Goal: Task Accomplishment & Management: Complete application form

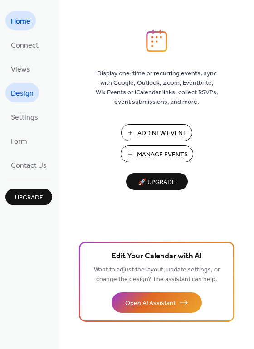
click at [27, 96] on span "Design" at bounding box center [22, 94] width 23 height 14
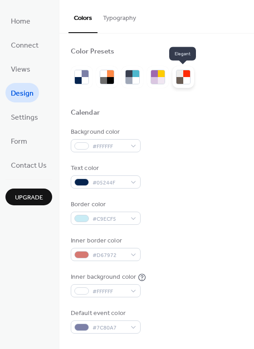
drag, startPoint x: 173, startPoint y: 83, endPoint x: 178, endPoint y: 80, distance: 5.9
click at [178, 80] on div at bounding box center [179, 80] width 7 height 7
click at [183, 75] on div at bounding box center [186, 73] width 7 height 7
click at [183, 78] on div at bounding box center [186, 80] width 7 height 7
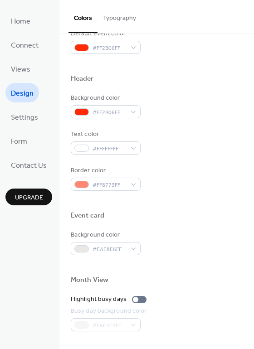
scroll to position [161, 0]
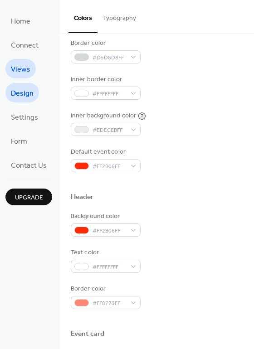
click at [26, 68] on span "Views" at bounding box center [20, 70] width 19 height 14
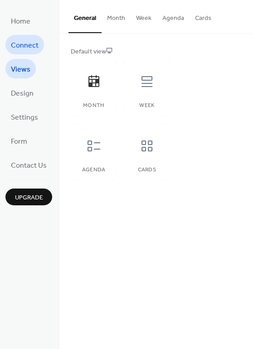
click at [23, 44] on span "Connect" at bounding box center [25, 45] width 28 height 14
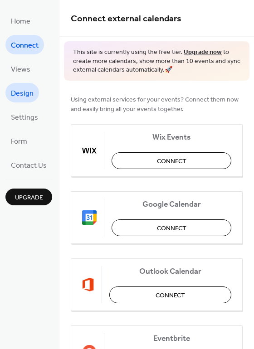
click at [33, 89] on link "Design" at bounding box center [22, 92] width 34 height 19
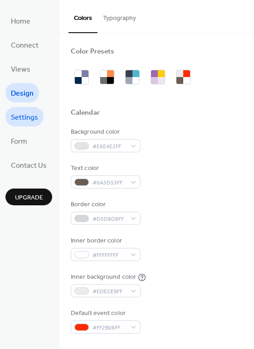
click at [20, 111] on span "Settings" at bounding box center [24, 118] width 27 height 14
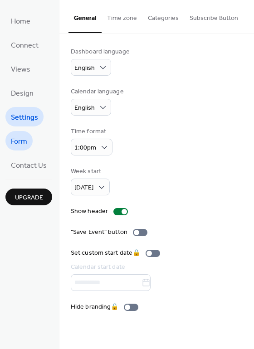
click at [23, 138] on span "Form" at bounding box center [19, 142] width 16 height 14
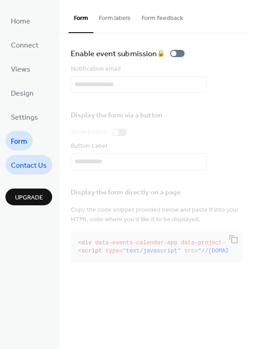
click at [24, 161] on span "Contact Us" at bounding box center [29, 166] width 36 height 14
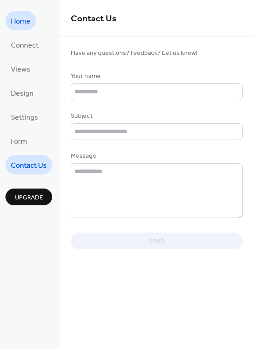
click at [19, 22] on span "Home" at bounding box center [20, 21] width 19 height 14
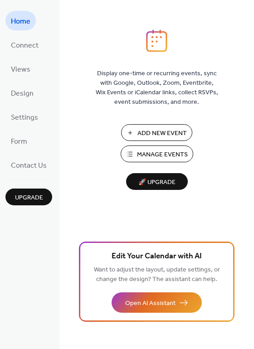
click at [155, 138] on span "Add New Event" at bounding box center [161, 134] width 49 height 10
click at [131, 154] on button "Manage Events" at bounding box center [156, 153] width 72 height 17
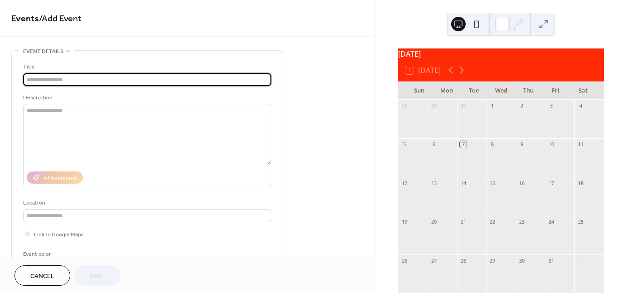
click at [98, 79] on input "text" at bounding box center [147, 79] width 248 height 13
paste input "**********"
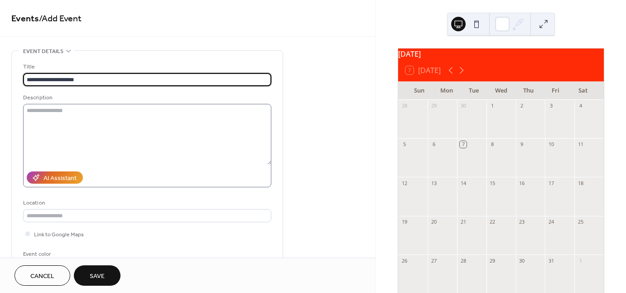
type input "**********"
click at [78, 115] on textarea at bounding box center [147, 134] width 248 height 61
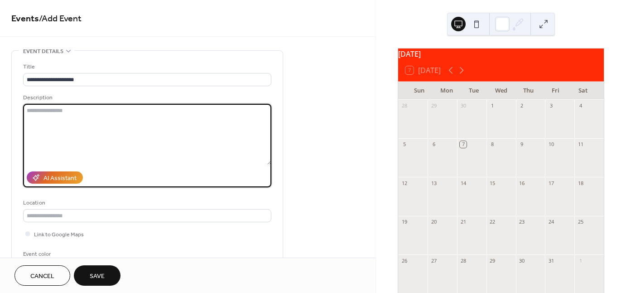
click at [186, 144] on textarea at bounding box center [147, 134] width 248 height 61
paste textarea "**********"
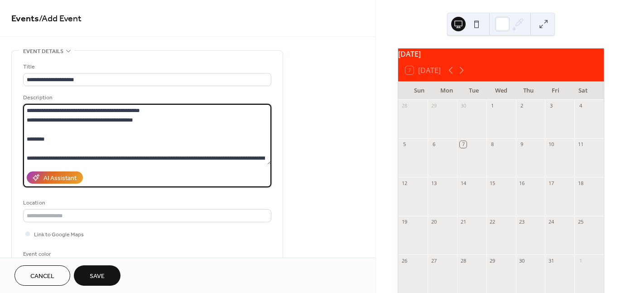
click at [120, 144] on textarea "**********" at bounding box center [147, 134] width 248 height 61
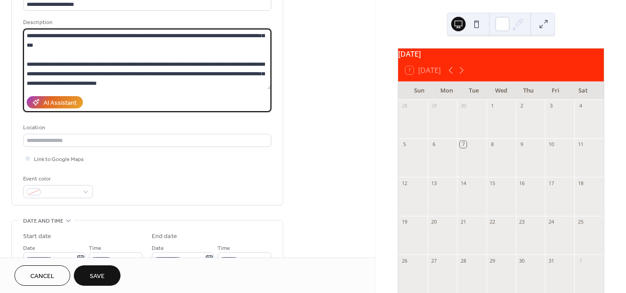
scroll to position [45, 0]
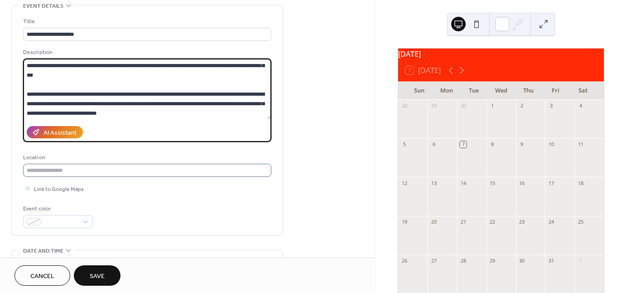
type textarea "**********"
click at [128, 170] on input "text" at bounding box center [147, 170] width 248 height 13
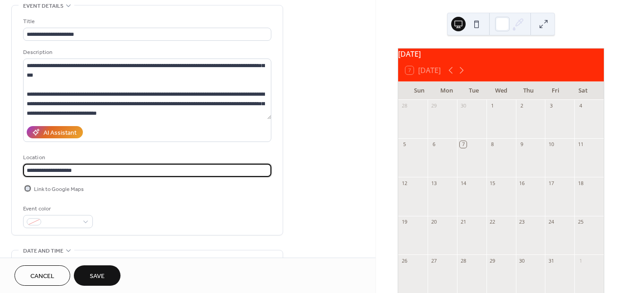
drag, startPoint x: 28, startPoint y: 185, endPoint x: 30, endPoint y: 191, distance: 6.3
click at [30, 191] on div at bounding box center [27, 187] width 9 height 9
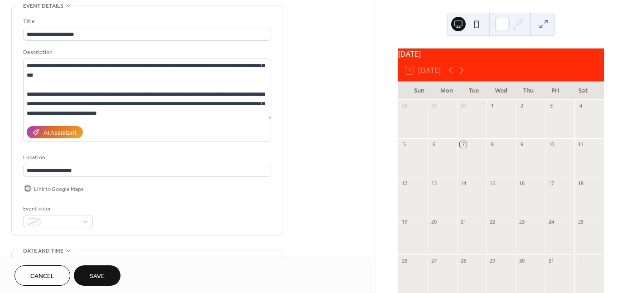
click at [31, 192] on label "Link to Google Maps" at bounding box center [53, 188] width 61 height 10
drag, startPoint x: 21, startPoint y: 186, endPoint x: 23, endPoint y: 193, distance: 7.5
click at [21, 190] on div "**********" at bounding box center [147, 119] width 271 height 229
click at [29, 189] on div at bounding box center [27, 188] width 5 height 5
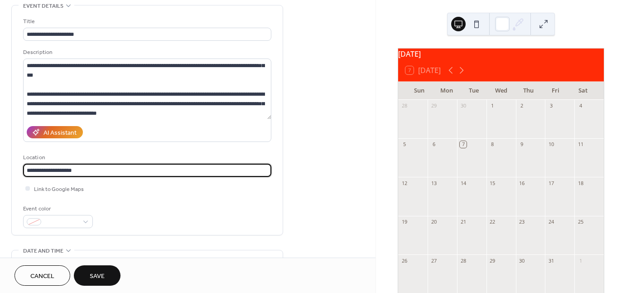
click at [94, 169] on input "**********" at bounding box center [147, 170] width 248 height 13
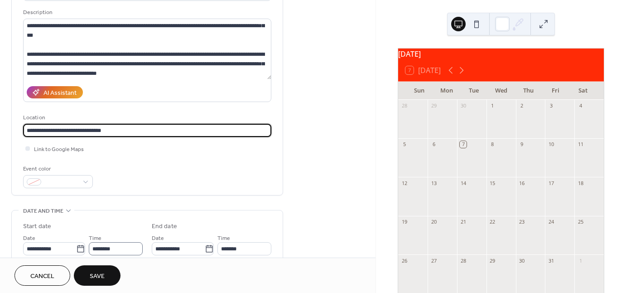
scroll to position [136, 0]
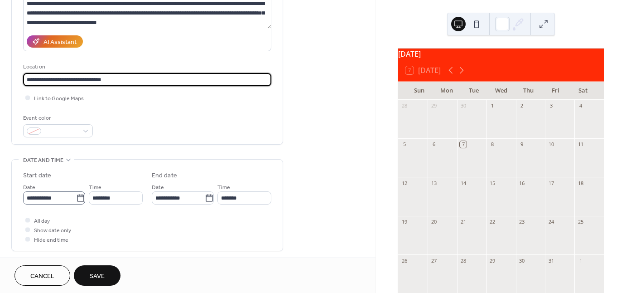
type input "**********"
click at [71, 203] on input "**********" at bounding box center [49, 197] width 53 height 13
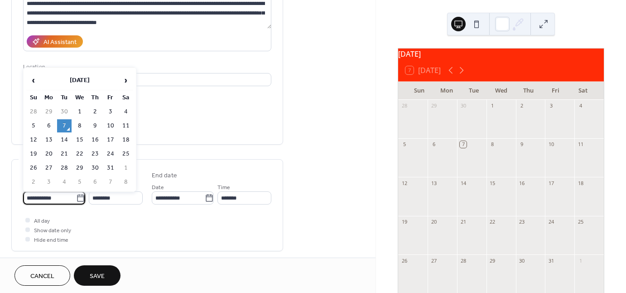
scroll to position [0, 0]
click at [129, 83] on span "›" at bounding box center [126, 80] width 14 height 18
click at [48, 138] on td "10" at bounding box center [49, 139] width 14 height 13
type input "**********"
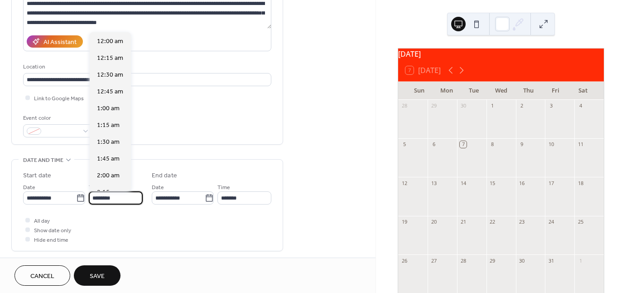
click at [98, 196] on input "********" at bounding box center [116, 197] width 54 height 13
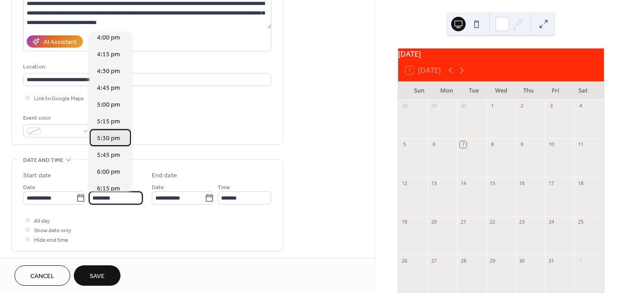
click at [107, 135] on span "5:30 pm" at bounding box center [108, 139] width 23 height 10
type input "*******"
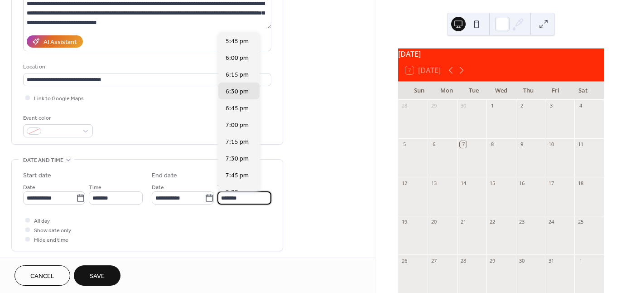
click at [241, 202] on input "*******" at bounding box center [244, 197] width 54 height 13
click at [224, 194] on input "*******" at bounding box center [244, 197] width 54 height 13
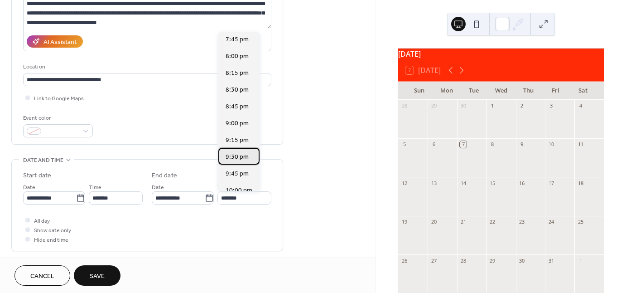
click at [236, 157] on span "9:30 pm" at bounding box center [237, 157] width 23 height 10
type input "*******"
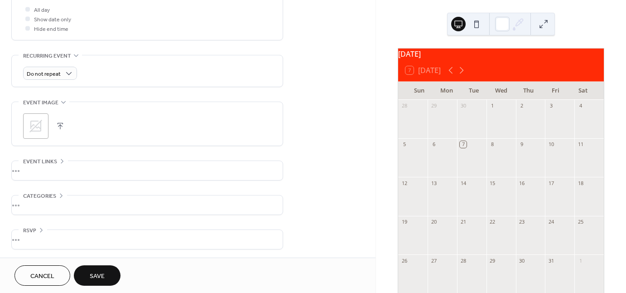
scroll to position [346, 0]
click at [28, 234] on div "•••" at bounding box center [147, 239] width 271 height 19
click at [31, 212] on div "•••" at bounding box center [147, 204] width 271 height 19
click at [46, 172] on div "•••" at bounding box center [147, 170] width 271 height 19
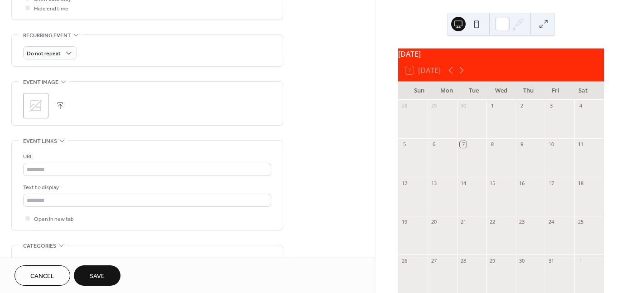
scroll to position [437, 0]
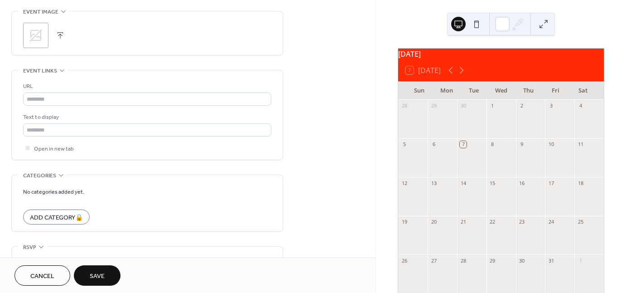
click at [104, 271] on span "Save" at bounding box center [97, 276] width 15 height 10
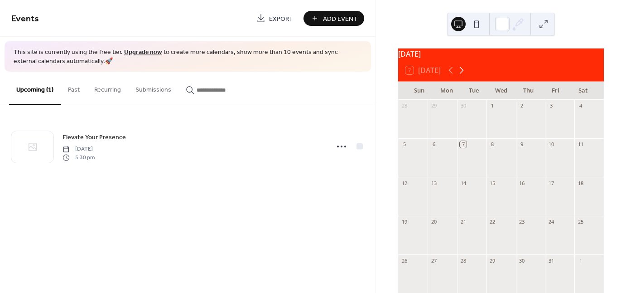
click at [461, 74] on icon at bounding box center [461, 70] width 11 height 11
click at [452, 75] on icon at bounding box center [450, 70] width 11 height 11
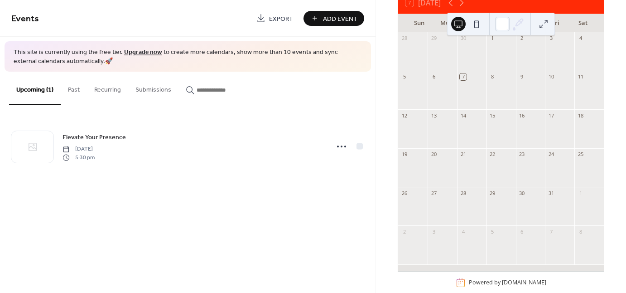
scroll to position [86, 0]
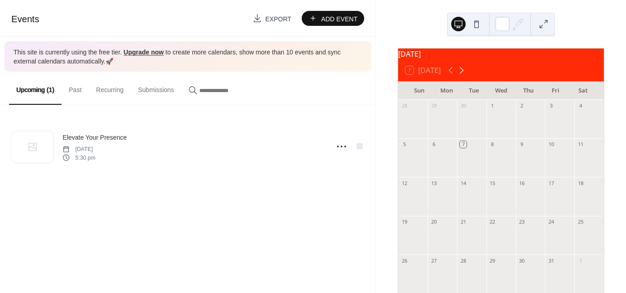
click at [458, 75] on icon at bounding box center [461, 70] width 11 height 11
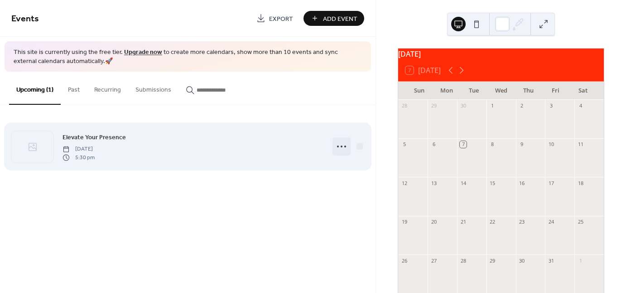
click at [344, 146] on icon at bounding box center [341, 146] width 14 height 14
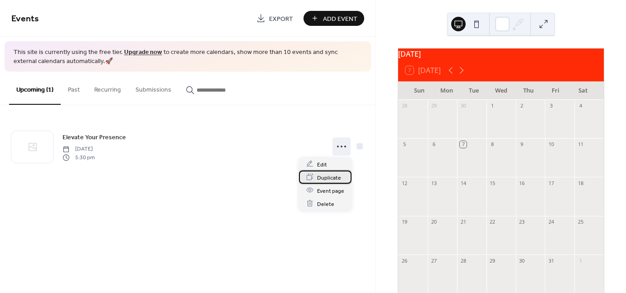
click at [329, 171] on div "Duplicate" at bounding box center [325, 176] width 53 height 13
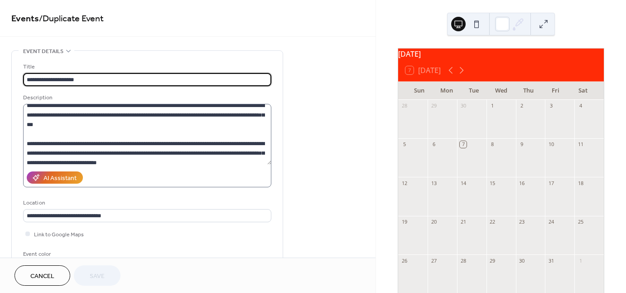
scroll to position [47, 0]
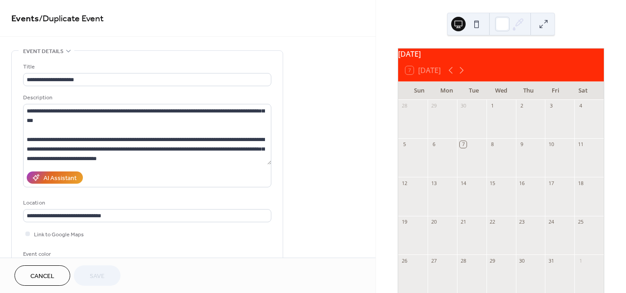
click at [13, 276] on div "Cancel Save" at bounding box center [187, 274] width 375 height 35
drag, startPoint x: 24, startPoint y: 272, endPoint x: 38, endPoint y: 259, distance: 19.9
click at [24, 272] on button "Cancel" at bounding box center [42, 275] width 56 height 20
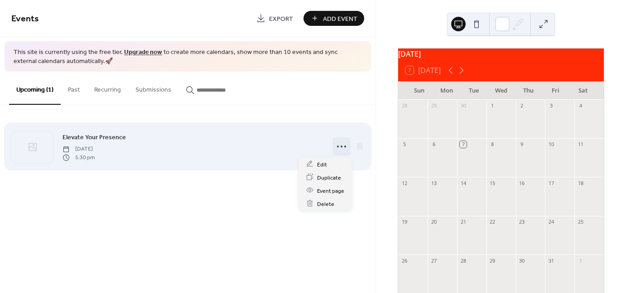
click at [335, 146] on icon at bounding box center [341, 146] width 14 height 14
drag, startPoint x: 311, startPoint y: 154, endPoint x: 313, endPoint y: 158, distance: 5.1
click at [312, 156] on div "Elevate Your Presence Monday, November 10, 2025 5:30 pm" at bounding box center [193, 146] width 261 height 29
click at [337, 144] on icon at bounding box center [341, 146] width 14 height 14
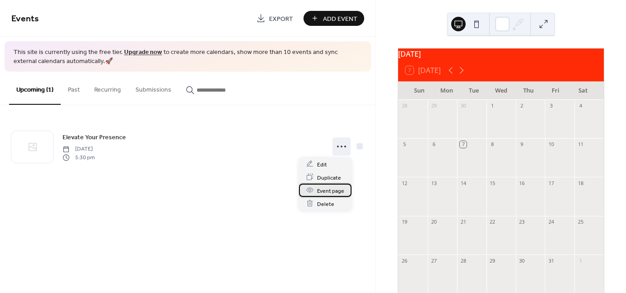
click at [331, 191] on span "Event page" at bounding box center [330, 191] width 27 height 10
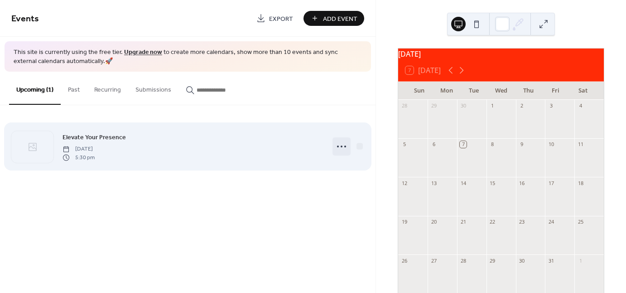
click at [341, 151] on icon at bounding box center [341, 146] width 14 height 14
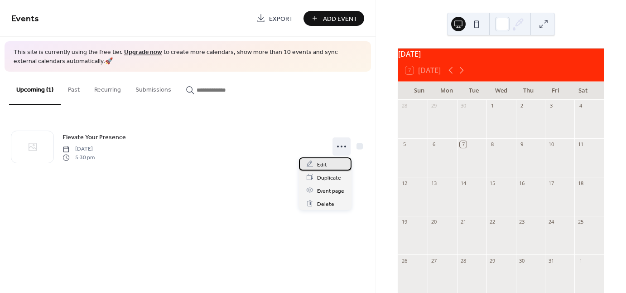
click at [326, 165] on div "Edit" at bounding box center [325, 163] width 53 height 13
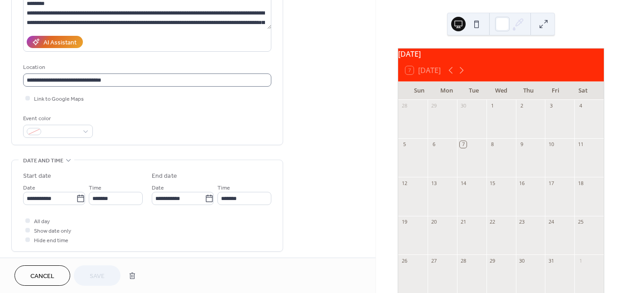
scroll to position [136, 0]
click at [478, 27] on button at bounding box center [476, 24] width 14 height 14
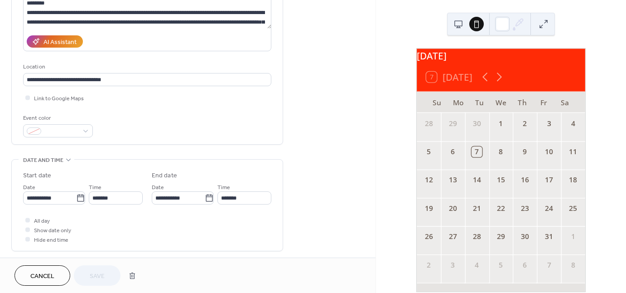
click at [467, 28] on div at bounding box center [467, 24] width 33 height 22
click at [499, 79] on icon at bounding box center [499, 77] width 14 height 14
click at [462, 31] on div at bounding box center [467, 24] width 33 height 22
click at [457, 29] on button at bounding box center [458, 24] width 14 height 14
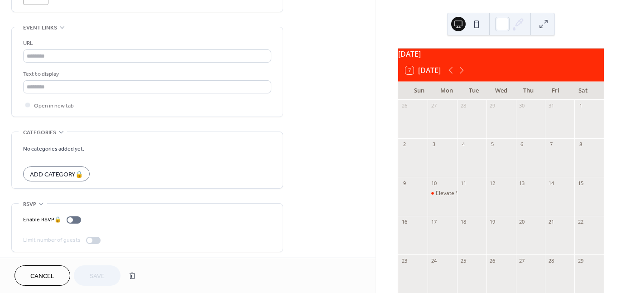
scroll to position [482, 0]
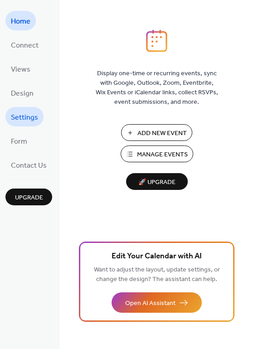
click at [14, 120] on span "Settings" at bounding box center [24, 118] width 27 height 14
